Goal: Book appointment/travel/reservation

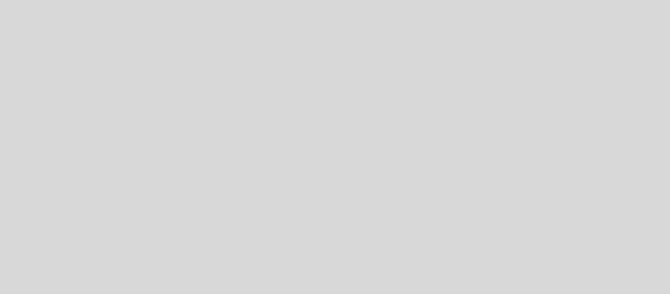
select select "pt"
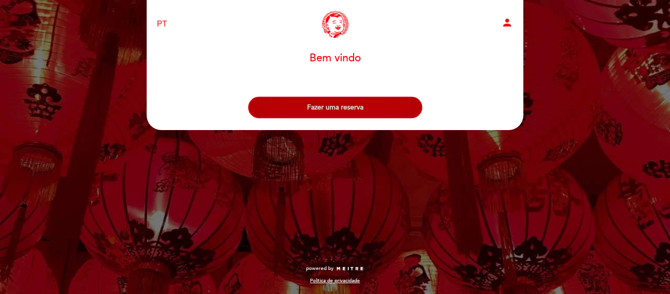
click at [335, 104] on button "Fazer uma reserva" at bounding box center [335, 108] width 174 height 22
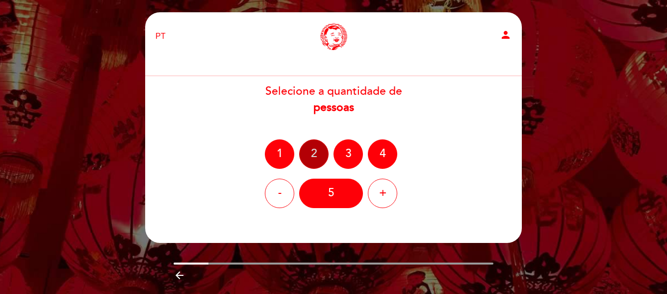
click at [314, 156] on div "2" at bounding box center [313, 153] width 29 height 29
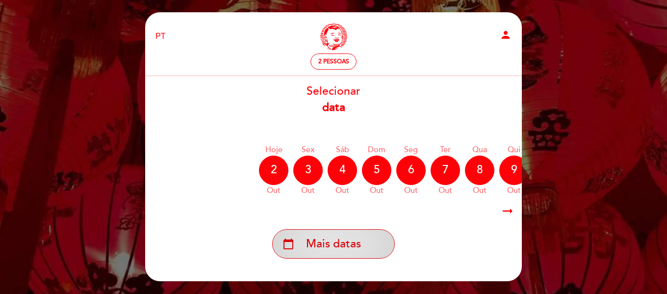
click at [324, 245] on span "Mais datas" at bounding box center [333, 244] width 55 height 16
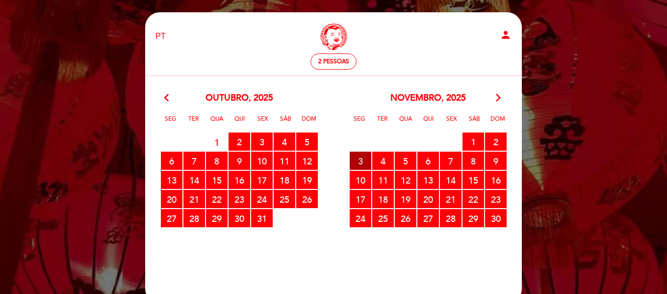
click at [358, 156] on span "3 RESERVAS DISPONÍVEIS" at bounding box center [361, 161] width 22 height 18
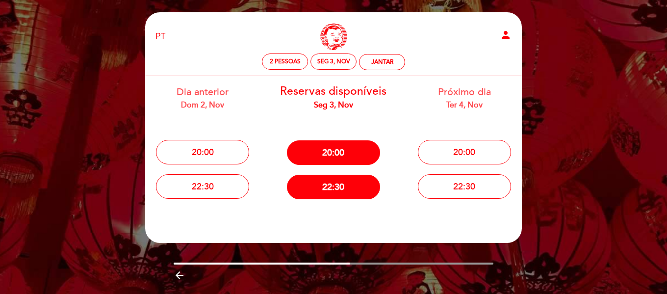
click at [463, 106] on div "Ter 4, nov" at bounding box center [464, 105] width 116 height 11
click at [347, 65] on div "Seg 3, nov" at bounding box center [334, 61] width 46 height 16
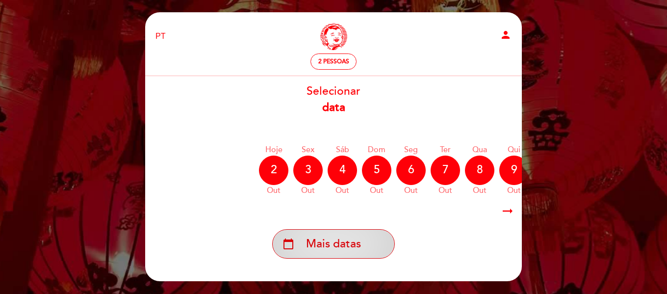
click at [327, 249] on span "Mais datas" at bounding box center [333, 244] width 55 height 16
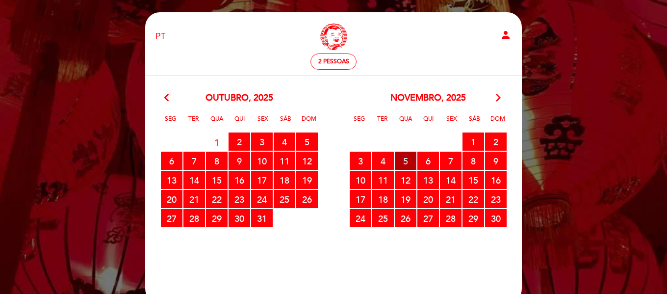
click at [400, 161] on span "5 RESERVAS DISPONÍVEIS" at bounding box center [406, 161] width 22 height 18
